Goal: Task Accomplishment & Management: Use online tool/utility

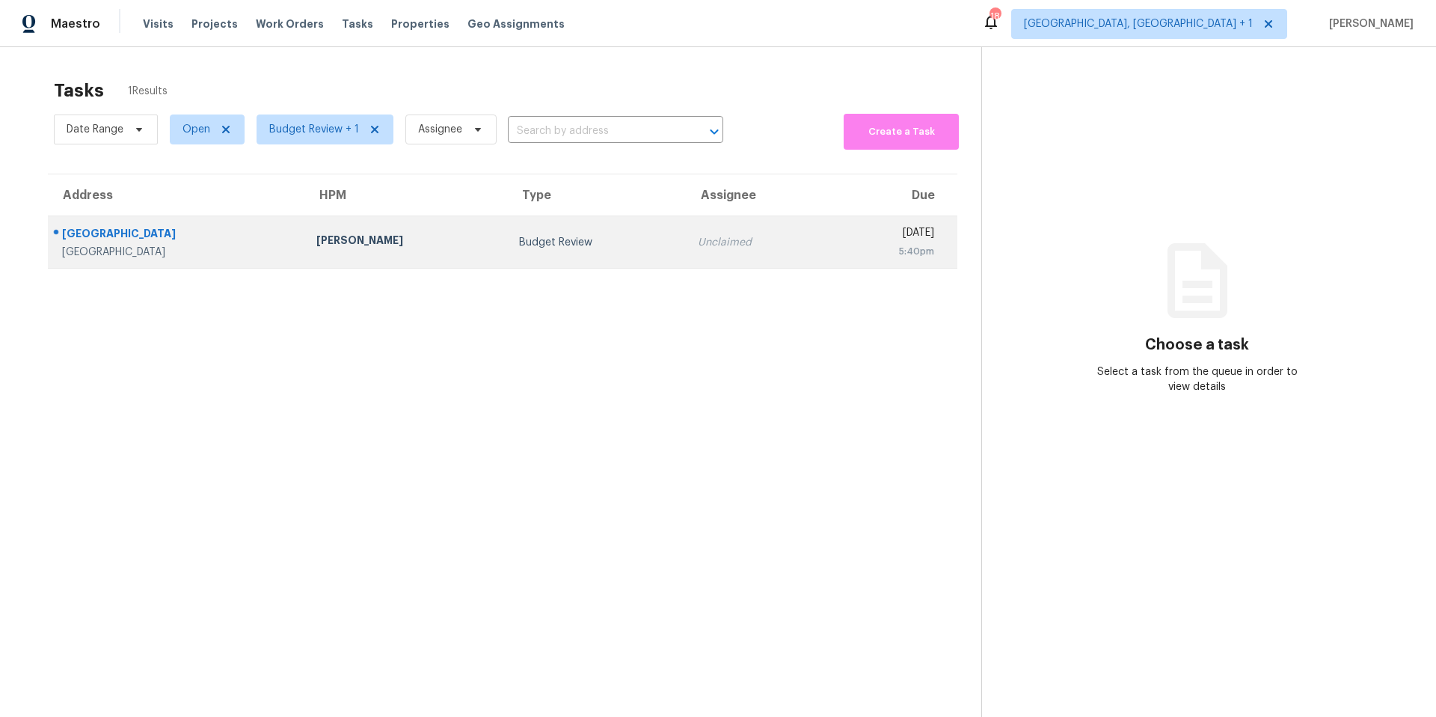
click at [507, 229] on td "Budget Review" at bounding box center [596, 242] width 178 height 52
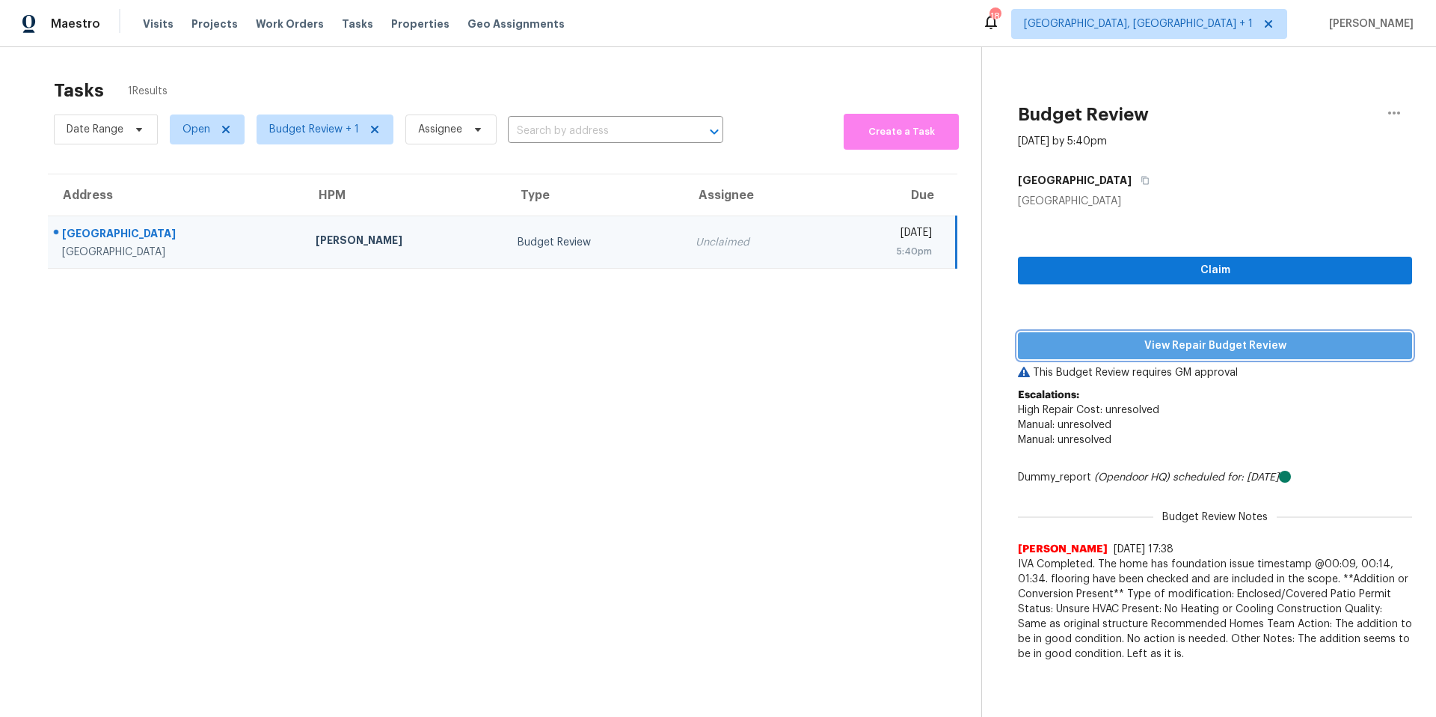
click at [1192, 344] on span "View Repair Budget Review" at bounding box center [1215, 346] width 370 height 19
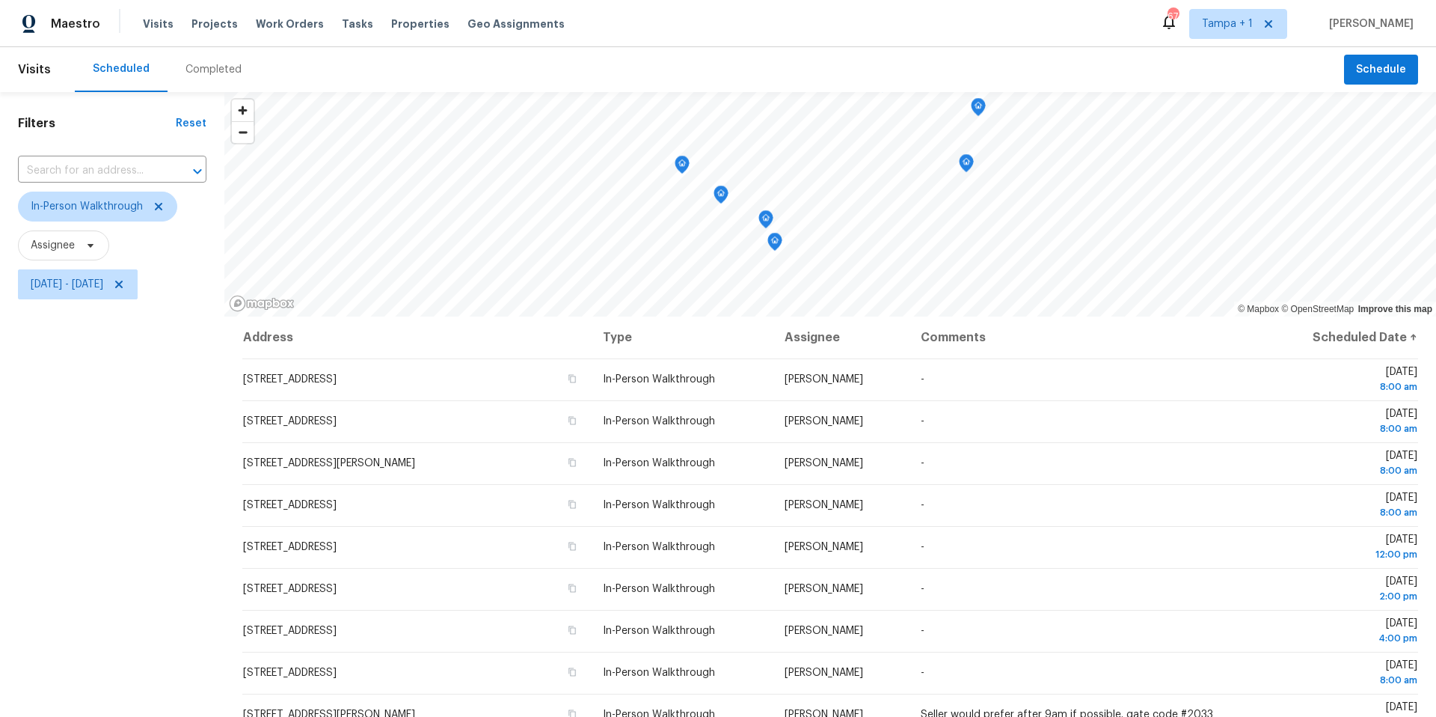
scroll to position [235, 0]
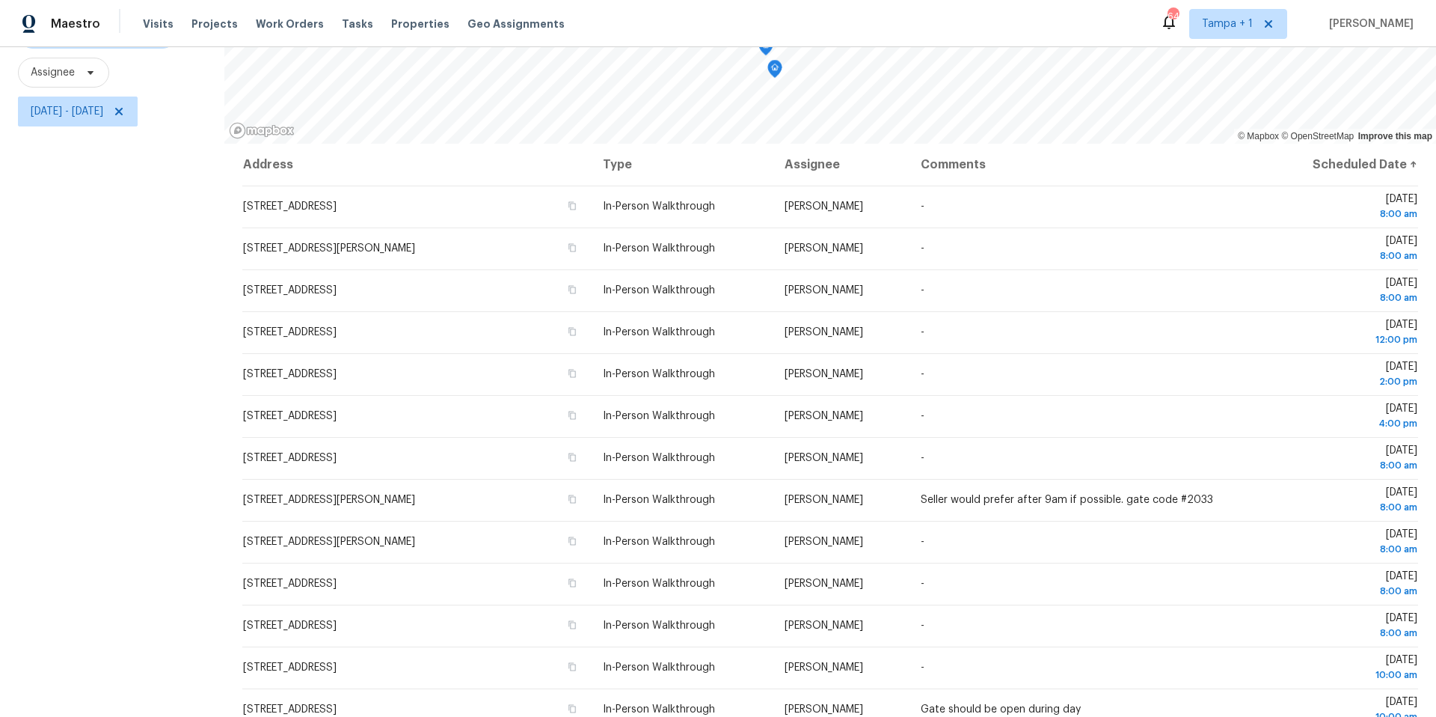
scroll to position [173, 0]
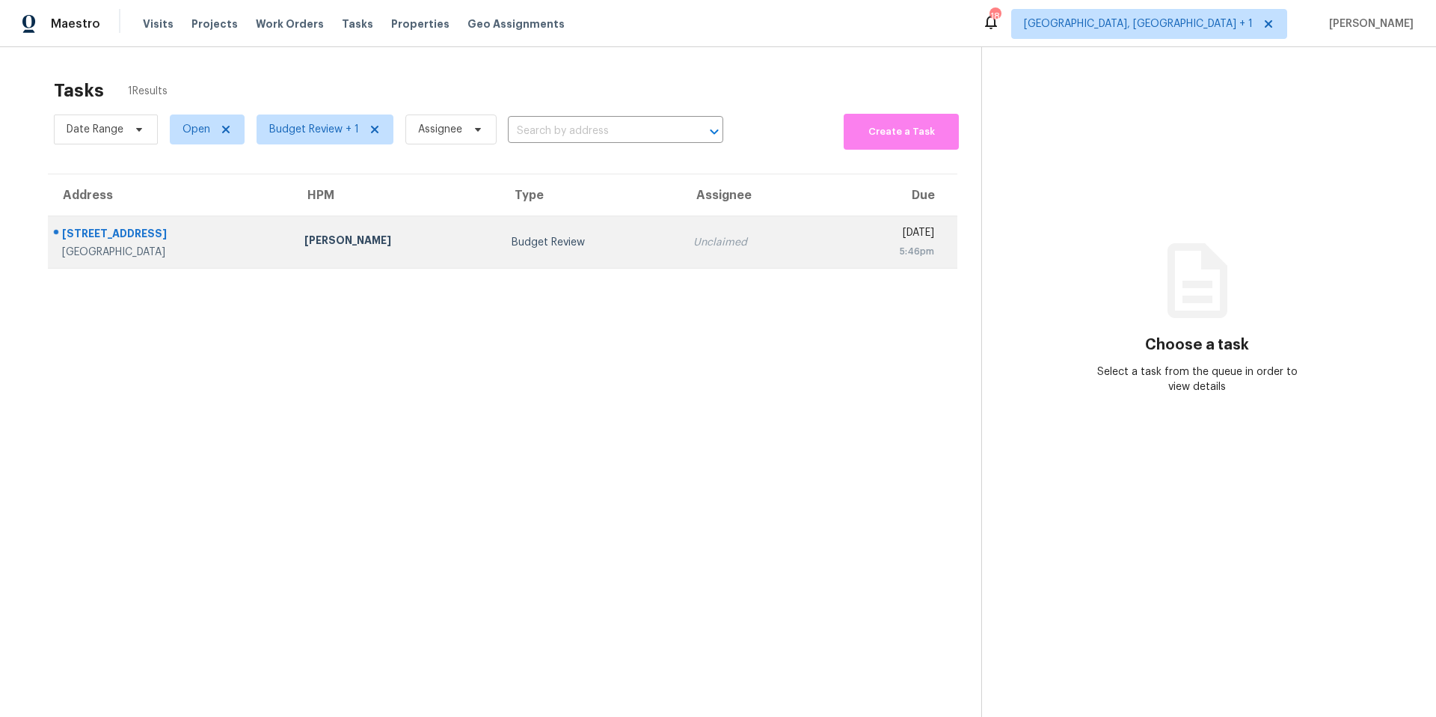
click at [512, 248] on div "Budget Review" at bounding box center [591, 242] width 158 height 15
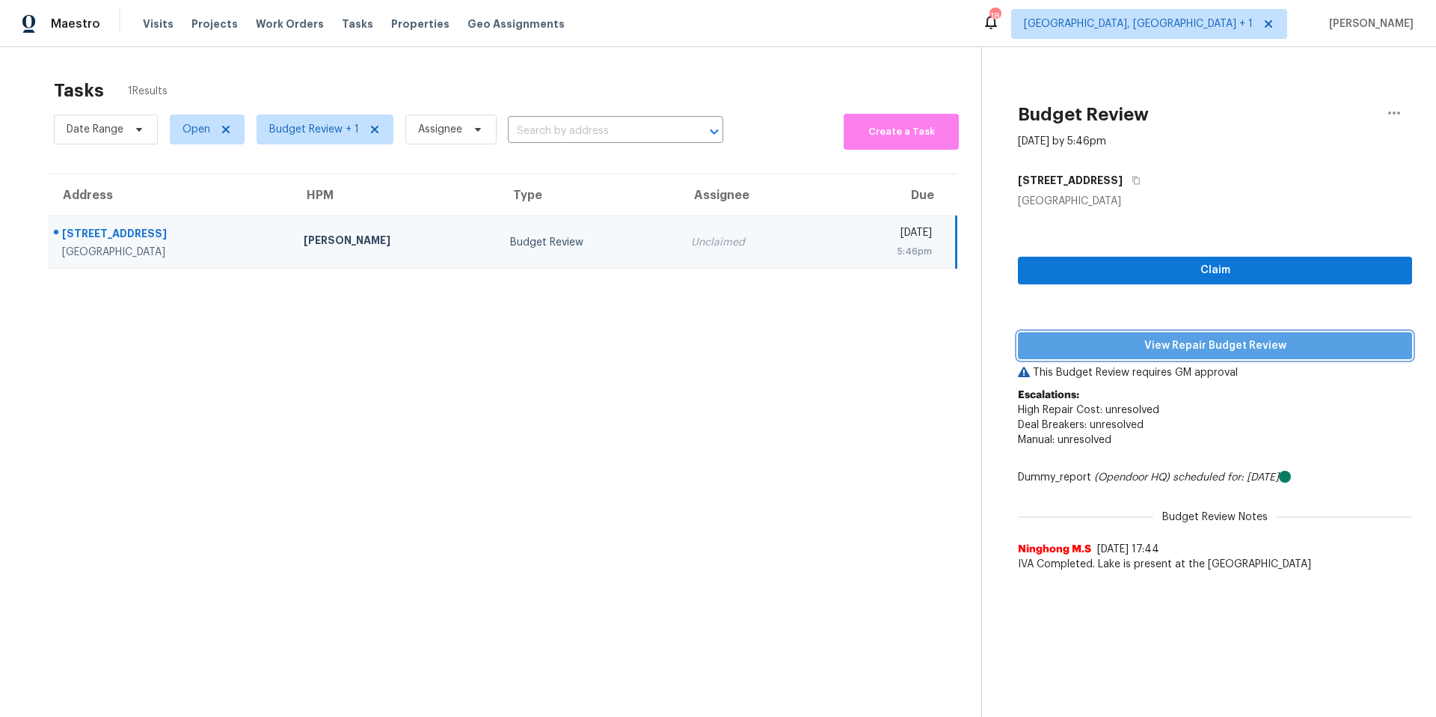
click at [1192, 341] on span "View Repair Budget Review" at bounding box center [1215, 346] width 370 height 19
